Goal: Find specific page/section: Find specific page/section

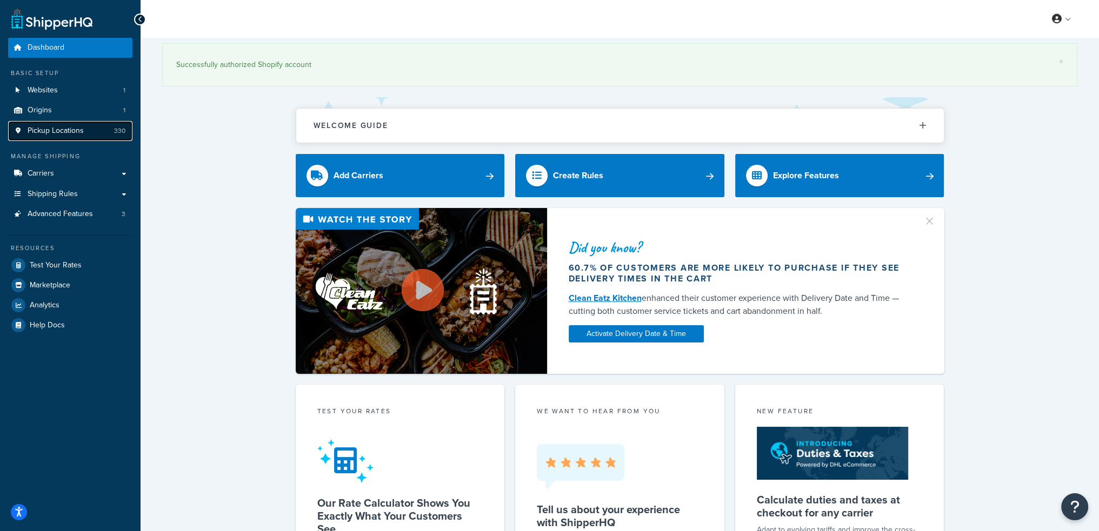
click at [58, 141] on link "Pickup Locations 330" at bounding box center [70, 131] width 124 height 20
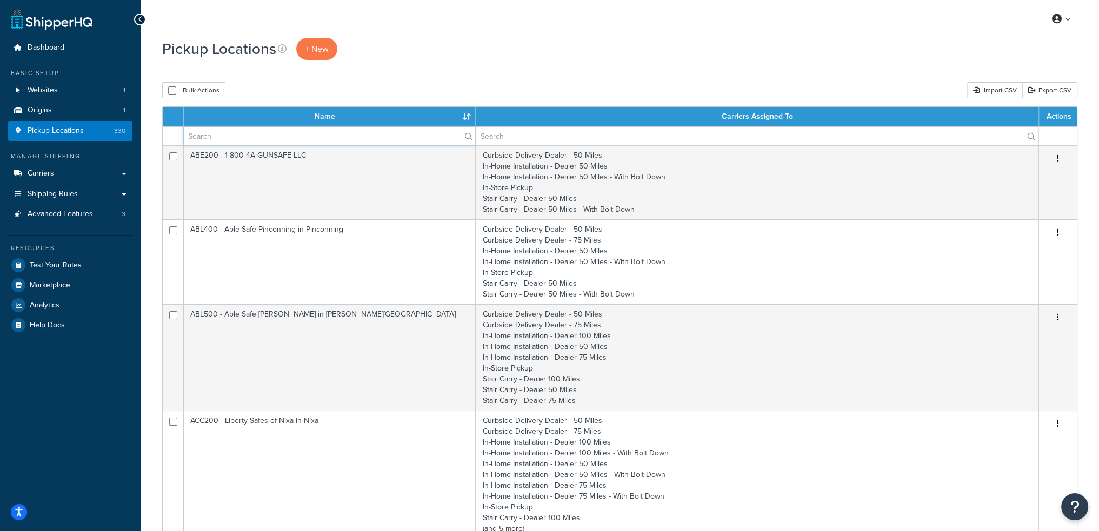
click at [276, 140] on input "text" at bounding box center [329, 136] width 291 height 18
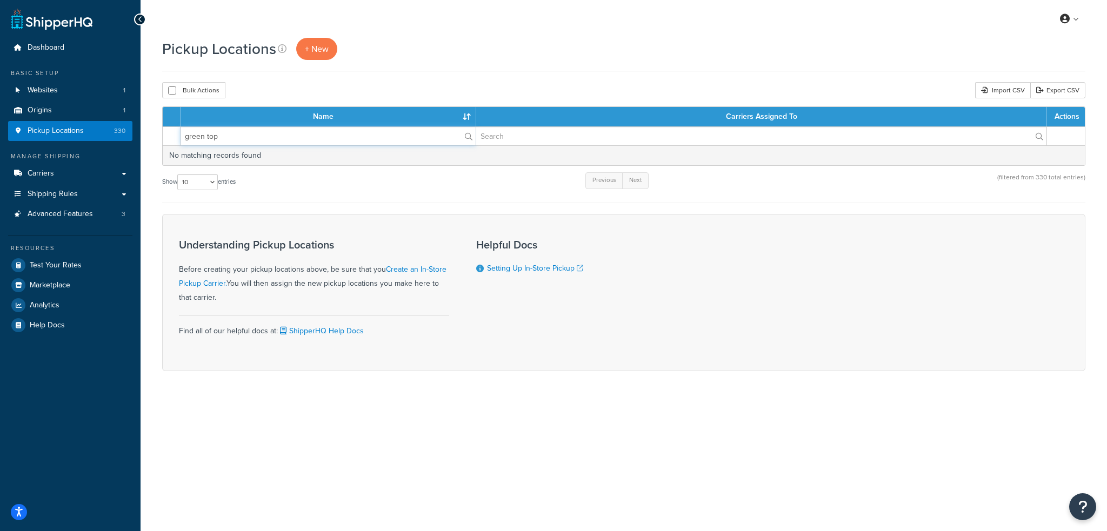
type input "green top"
